Goal: Task Accomplishment & Management: Manage account settings

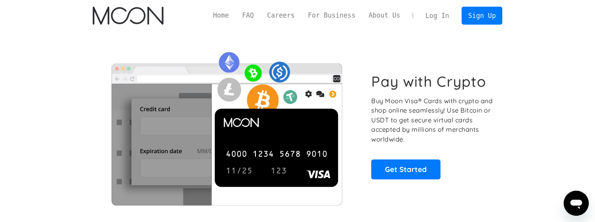
click at [447, 17] on link "Log In" at bounding box center [437, 15] width 37 height 17
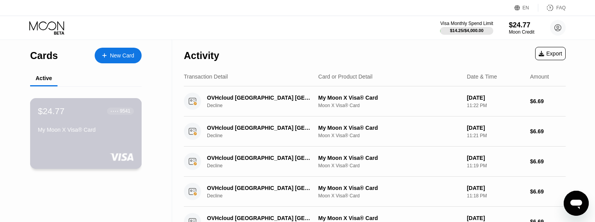
click at [61, 143] on div "$24.77 ● ● ● ● 9541 My Moon X Visa® Card" at bounding box center [86, 133] width 112 height 71
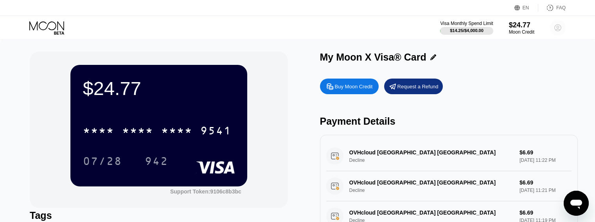
click at [557, 30] on circle at bounding box center [558, 28] width 16 height 16
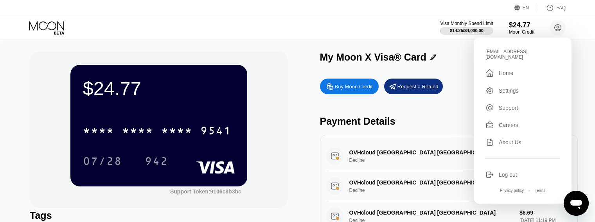
click at [249, 39] on div "Visa Monthly Spend Limit $14.25 / $4,000.00 $24.77 Moon Credit [EMAIL_ADDRESS][…" at bounding box center [297, 27] width 595 height 23
